Goal: Information Seeking & Learning: Learn about a topic

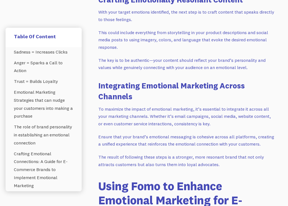
scroll to position [93, 0]
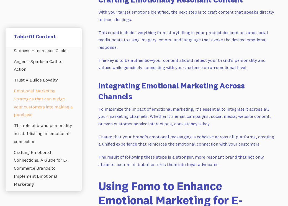
click at [38, 102] on link "Emotional Marketing Strategies that can nudge your customers into making a purc…" at bounding box center [44, 102] width 60 height 35
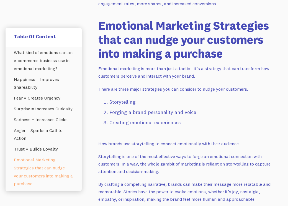
scroll to position [1174, 0]
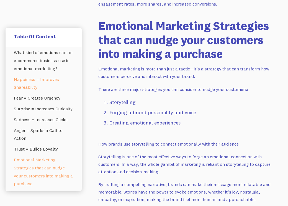
click at [49, 86] on link "Happiness = Improves Shareability" at bounding box center [44, 83] width 60 height 19
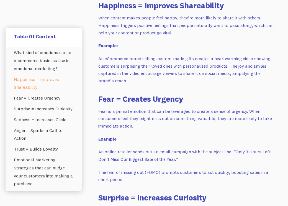
click at [70, 44] on div "Table Of Content" at bounding box center [44, 37] width 76 height 19
click at [64, 58] on link "What kind of emotions can an e-commerce business use in emotional marketing?" at bounding box center [44, 60] width 60 height 27
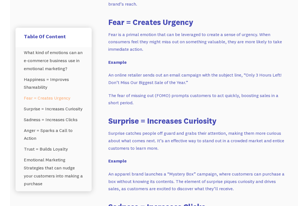
scroll to position [659, 0]
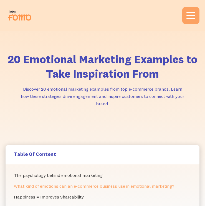
scroll to position [648, 0]
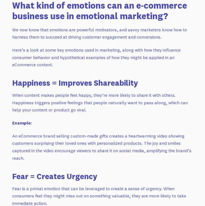
drag, startPoint x: 193, startPoint y: 110, endPoint x: 193, endPoint y: 103, distance: 6.6
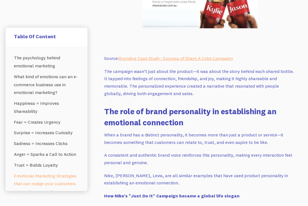
scroll to position [1406, 0]
